Goal: Check status

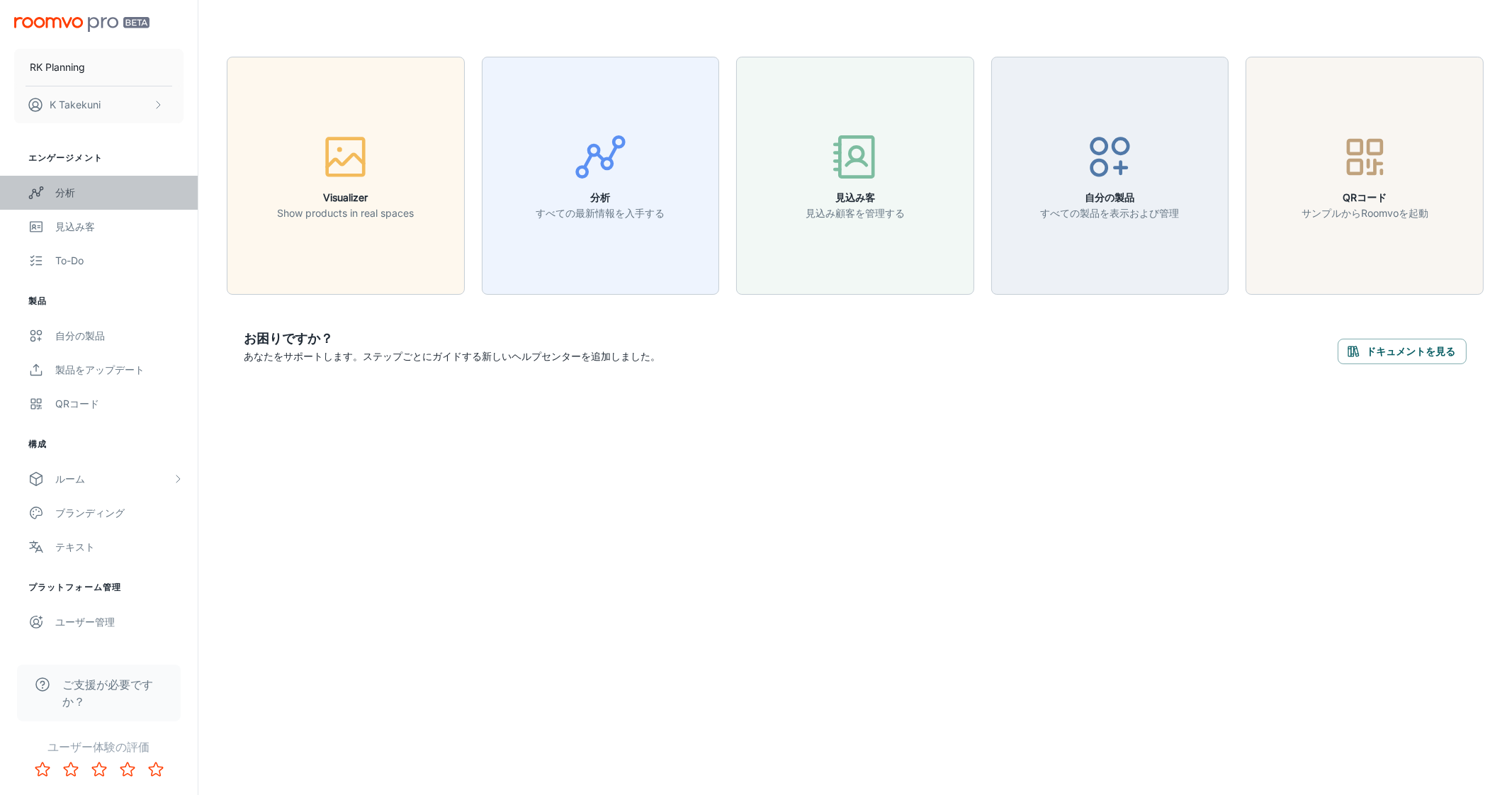
click at [109, 193] on div "分析" at bounding box center [119, 193] width 128 height 15
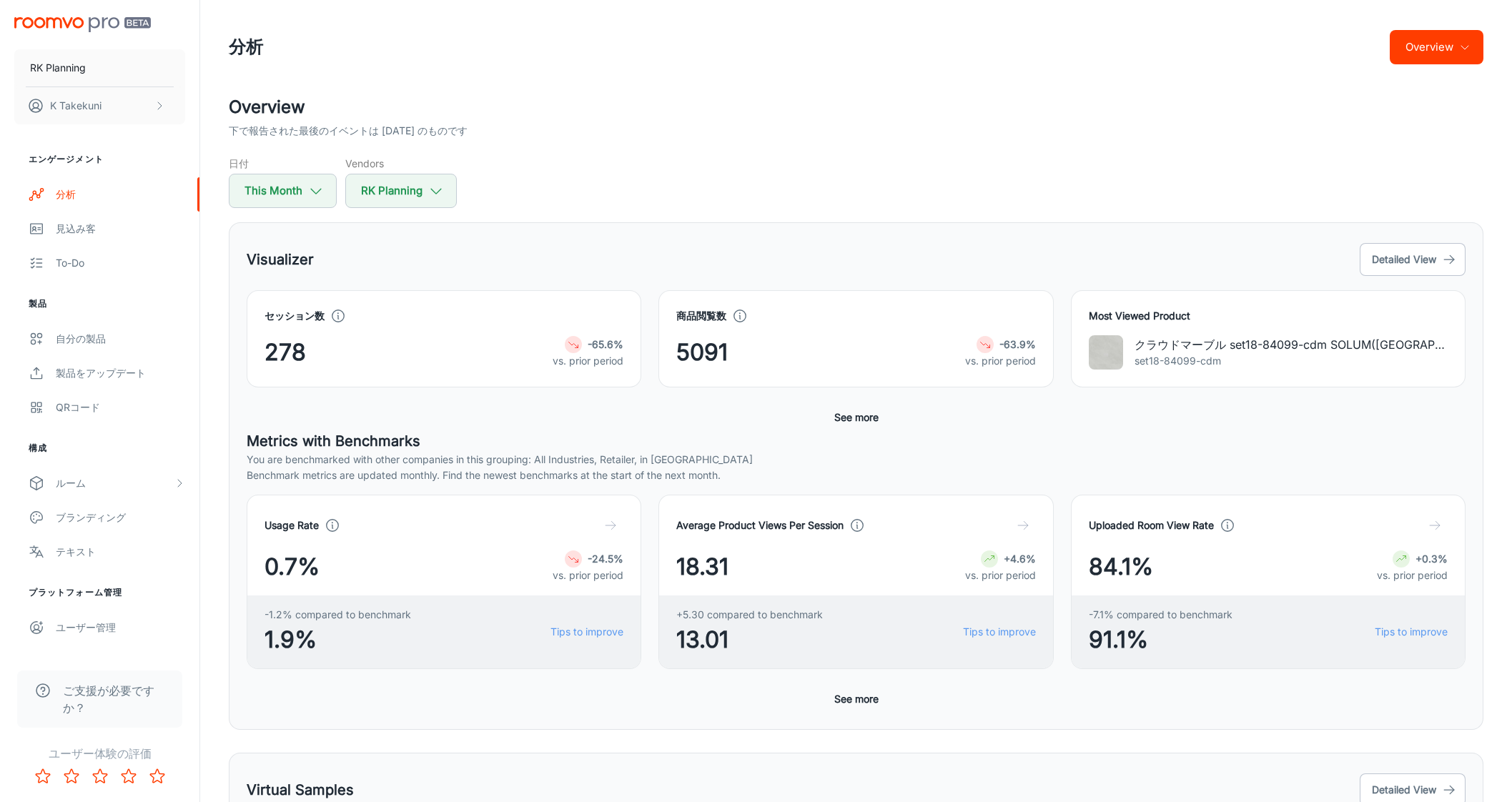
click at [594, 155] on div "Overview 下で報告された最後のイベントは [DATE] のものです 日付 This Month Vendors RK Planning" at bounding box center [856, 151] width 1255 height 113
click at [316, 183] on icon "button" at bounding box center [316, 191] width 15 height 15
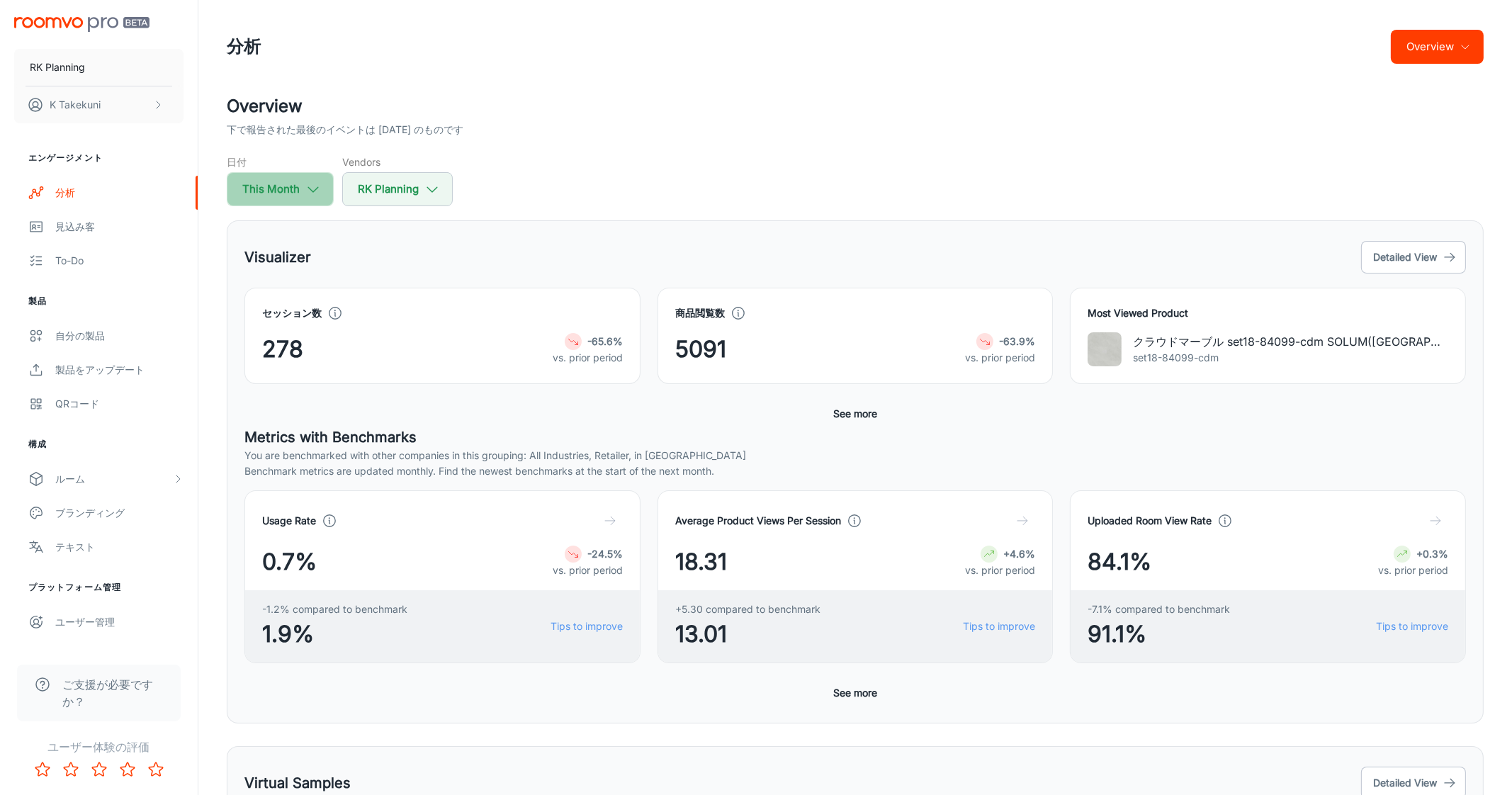
select select "8"
select select "2025"
select select "8"
select select "2025"
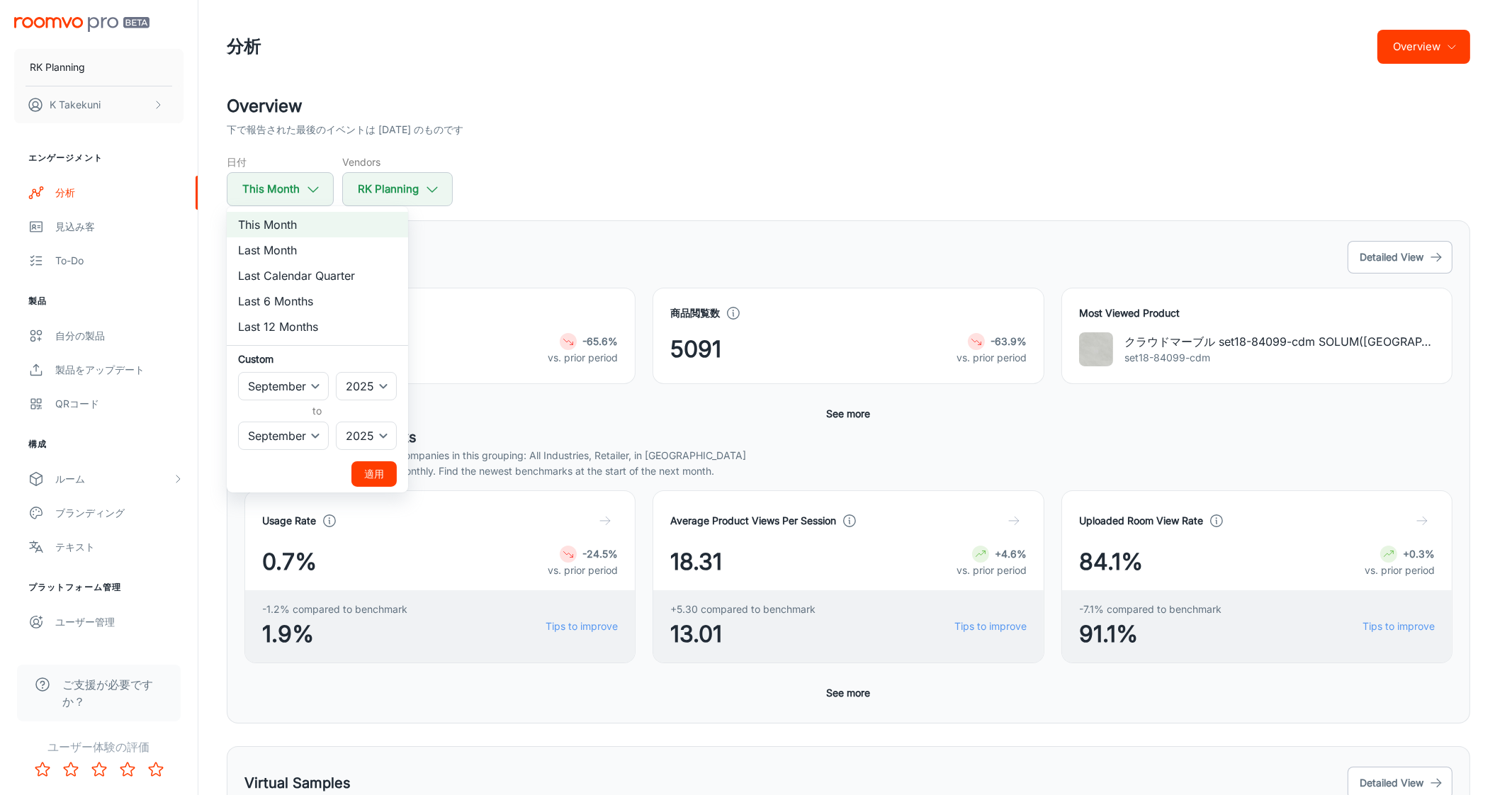
click at [660, 205] on div at bounding box center [756, 398] width 1512 height 795
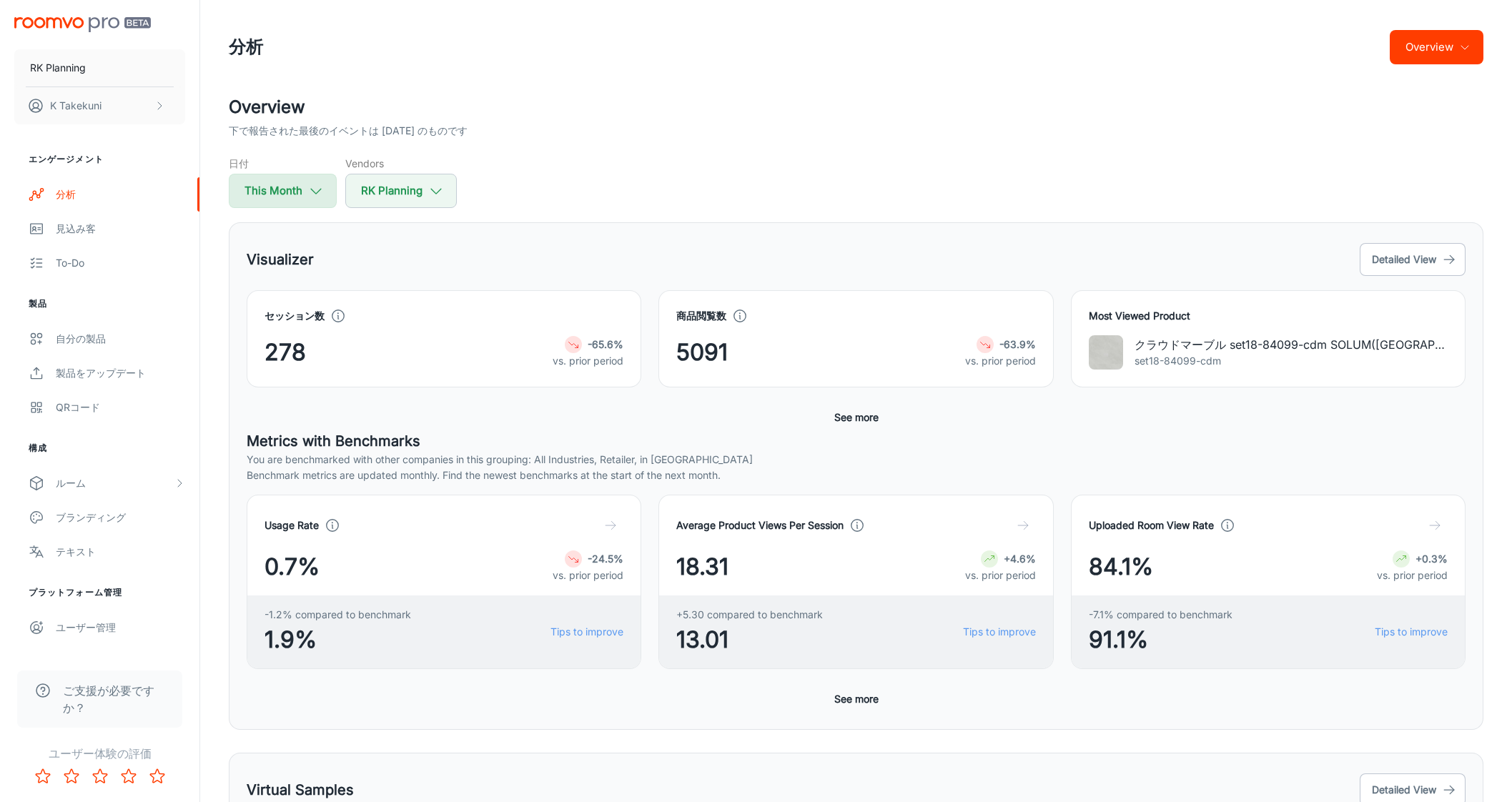
click at [323, 194] on button "This Month" at bounding box center [282, 191] width 108 height 34
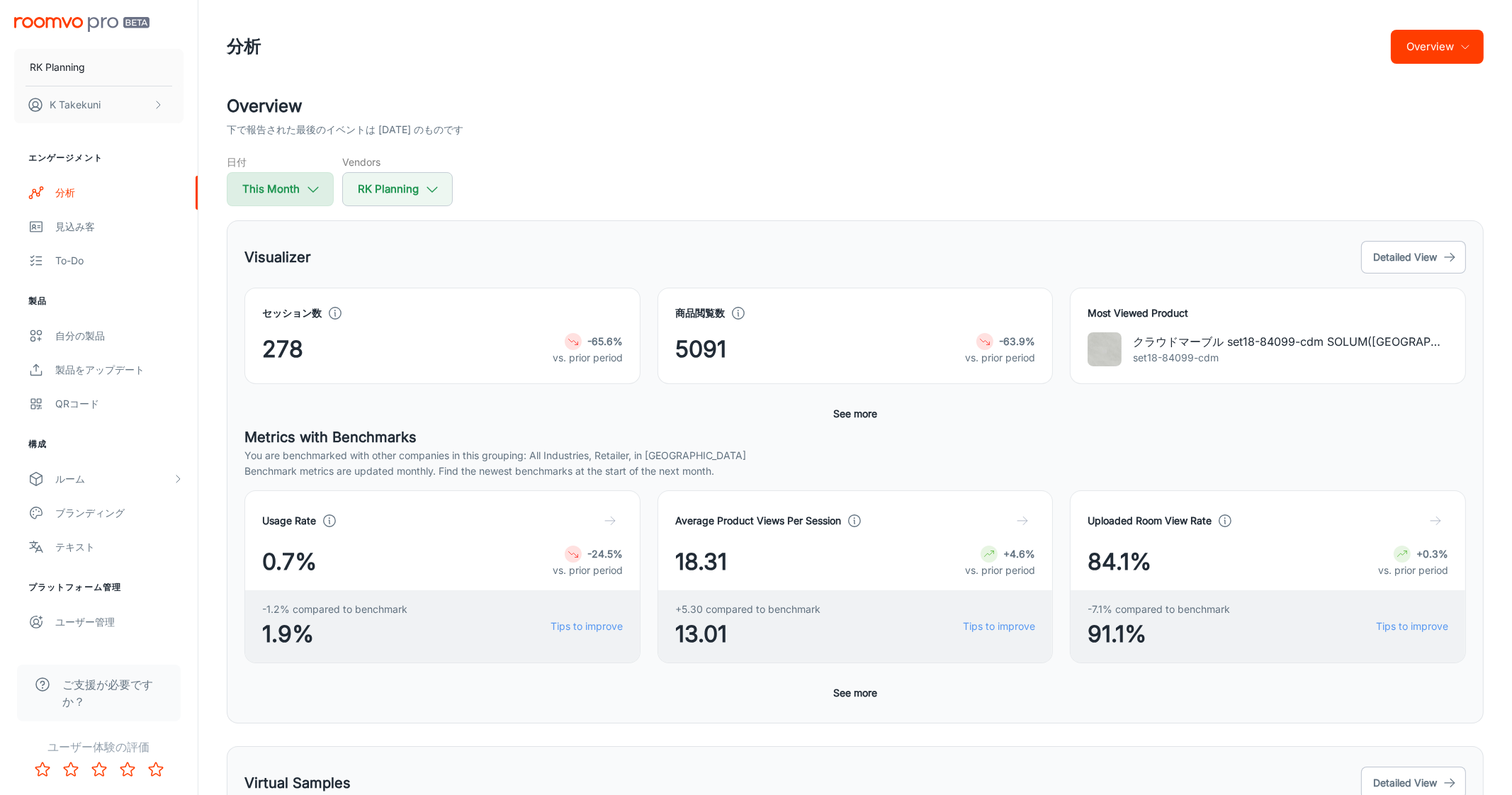
select select "8"
select select "2025"
select select "8"
select select "2025"
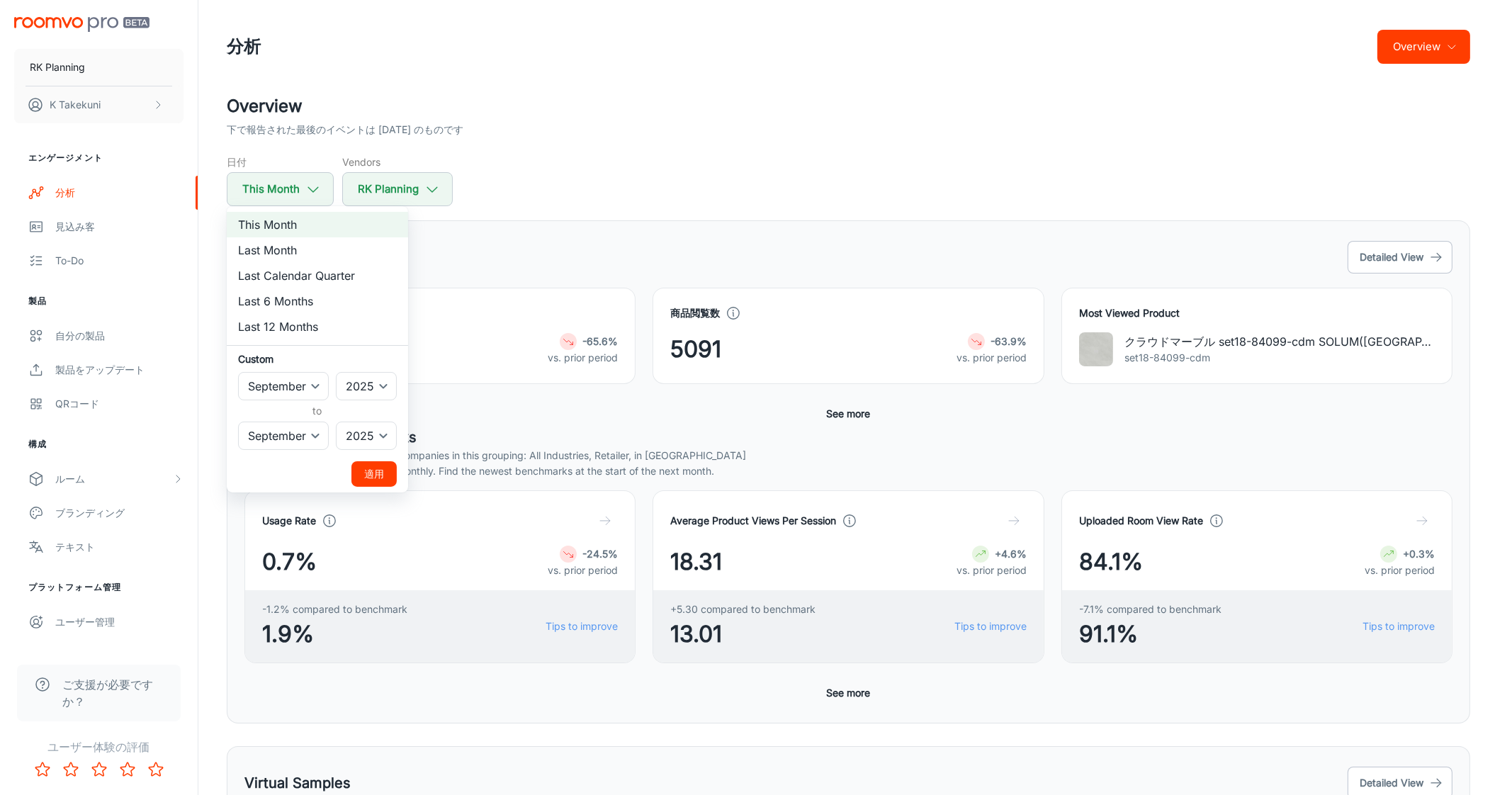
click at [679, 185] on div at bounding box center [756, 398] width 1512 height 795
